Goal: Task Accomplishment & Management: Complete application form

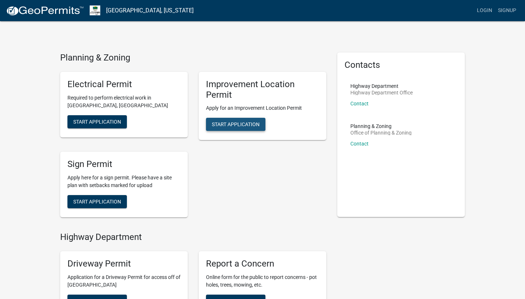
click at [236, 122] on span "Start Application" at bounding box center [236, 124] width 48 height 6
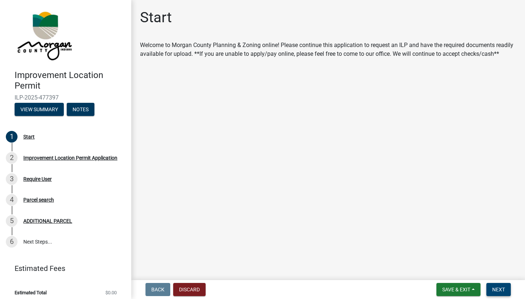
click at [502, 289] on span "Next" at bounding box center [498, 290] width 13 height 6
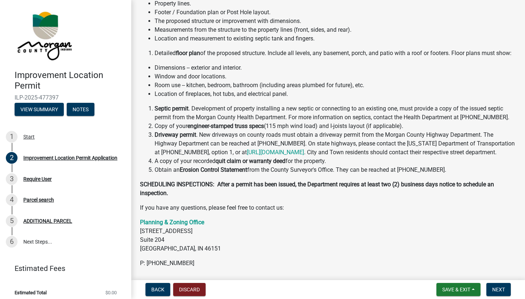
scroll to position [105, 0]
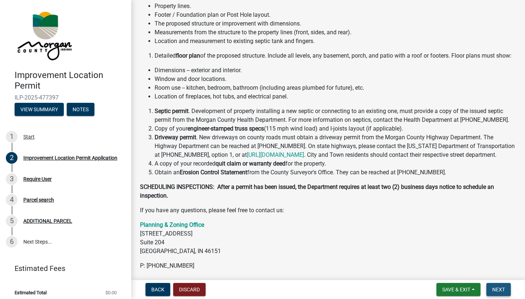
click at [495, 291] on span "Next" at bounding box center [498, 290] width 13 height 6
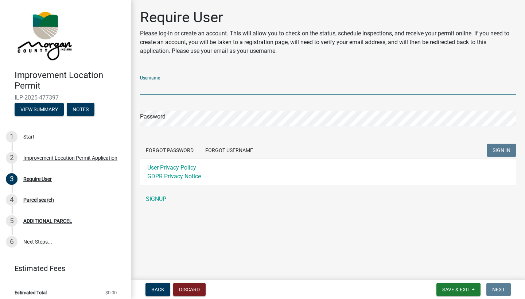
click at [514, 87] on input "Username" at bounding box center [328, 87] width 376 height 15
type input "J"
type input "j"
click at [206, 91] on input "Lemons13575" at bounding box center [328, 87] width 376 height 15
type input "Lemons"
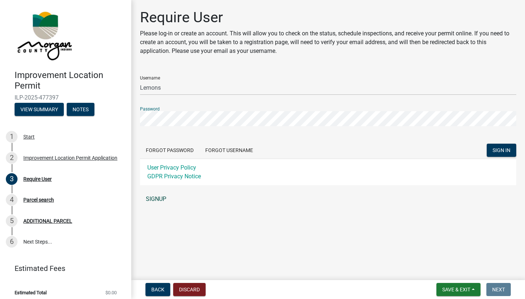
click at [165, 200] on link "SIGNUP" at bounding box center [328, 199] width 376 height 15
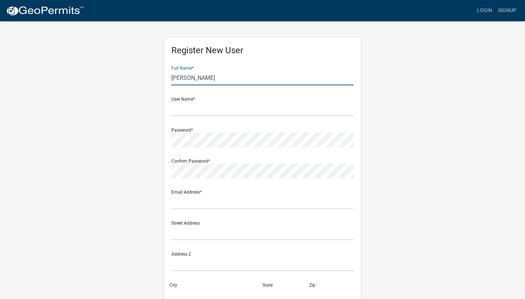
type input "[PERSON_NAME]"
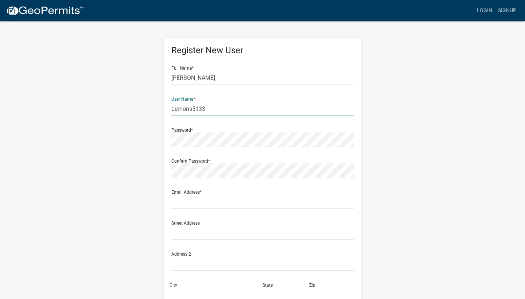
type input "Lemons5133"
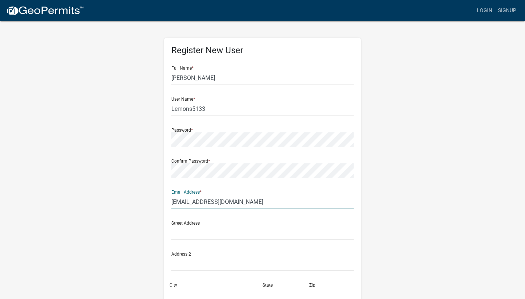
type input "[EMAIL_ADDRESS][DOMAIN_NAME]"
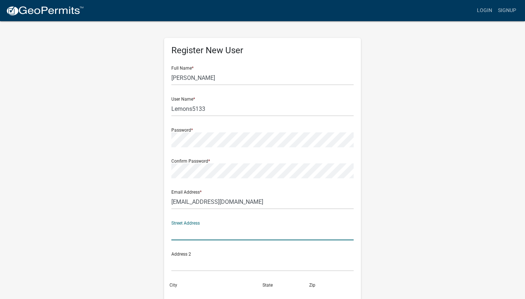
click at [352, 231] on input "text" at bounding box center [262, 232] width 182 height 15
type input "[STREET_ADDRESS]"
type input "Camby"
type input "IN"
type input "46113"
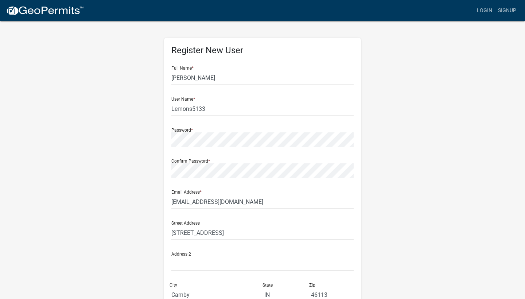
type input "3173669517"
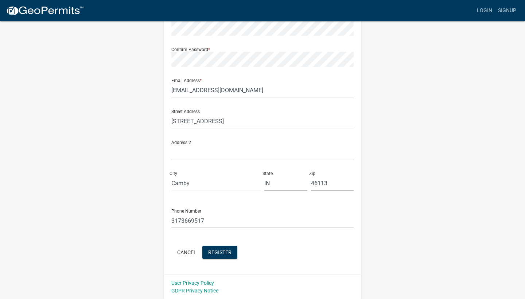
scroll to position [111, 0]
click at [223, 256] on button "Register" at bounding box center [219, 252] width 35 height 13
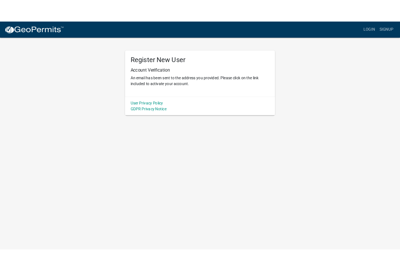
scroll to position [0, 0]
